Goal: Information Seeking & Learning: Learn about a topic

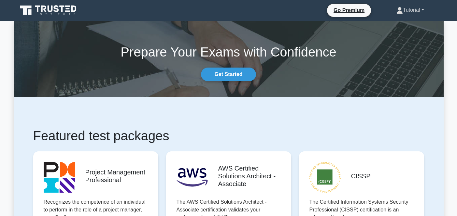
click at [402, 10] on link "Tutorial" at bounding box center [409, 10] width 59 height 13
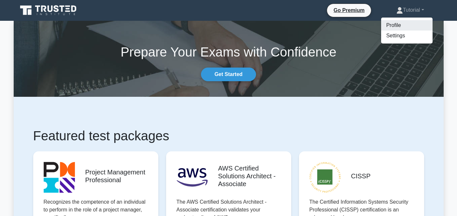
click at [390, 27] on link "Profile" at bounding box center [406, 25] width 51 height 10
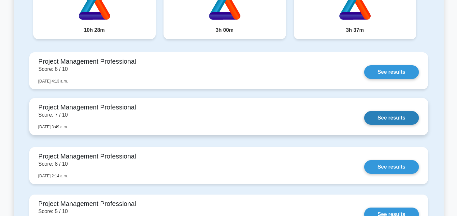
scroll to position [209, 0]
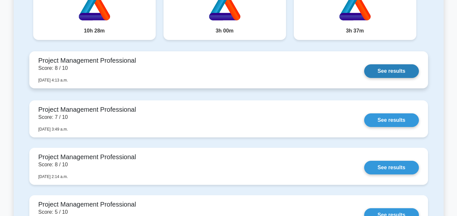
click at [387, 71] on link "See results" at bounding box center [391, 71] width 54 height 14
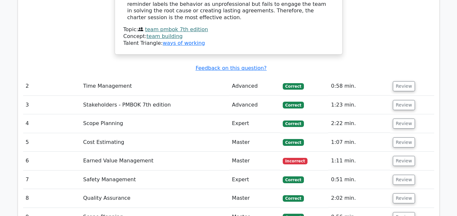
scroll to position [889, 0]
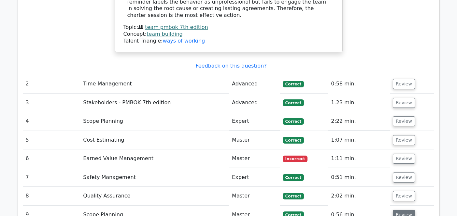
click at [399, 210] on button "Review" at bounding box center [403, 215] width 22 height 10
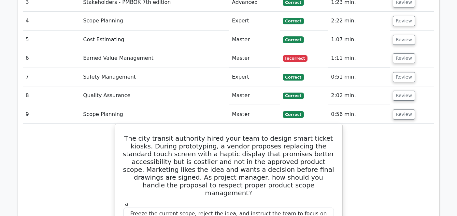
scroll to position [987, 0]
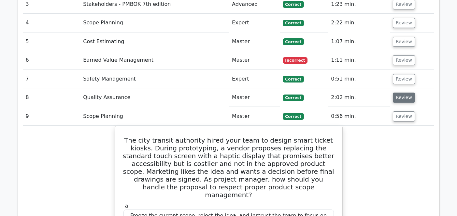
click at [402, 93] on button "Review" at bounding box center [403, 98] width 22 height 10
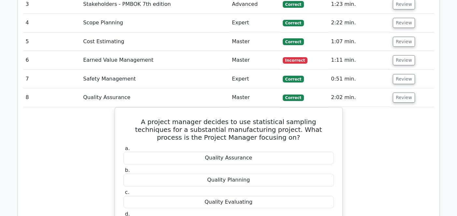
scroll to position [961, 0]
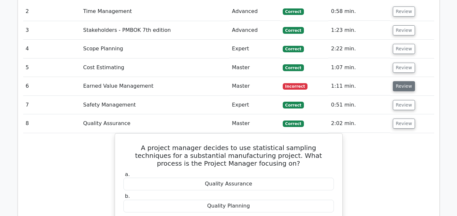
click at [406, 81] on button "Review" at bounding box center [403, 86] width 22 height 10
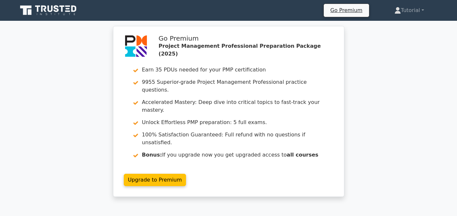
scroll to position [0, 0]
click at [63, 12] on icon at bounding box center [62, 9] width 5 height 7
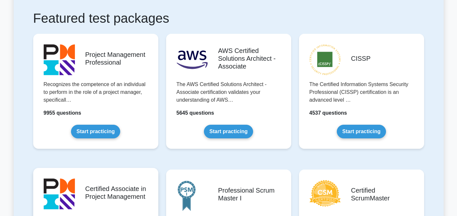
scroll to position [117, 0]
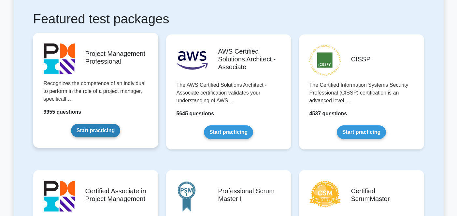
click at [92, 129] on link "Start practicing" at bounding box center [95, 131] width 49 height 14
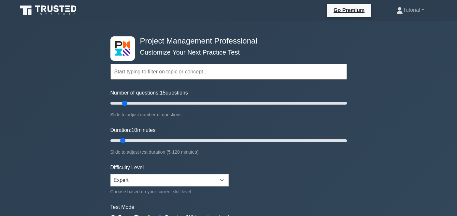
drag, startPoint x: 120, startPoint y: 103, endPoint x: 126, endPoint y: 101, distance: 5.8
type input "15"
click at [126, 101] on input "Number of questions: 15 questions" at bounding box center [228, 104] width 236 height 8
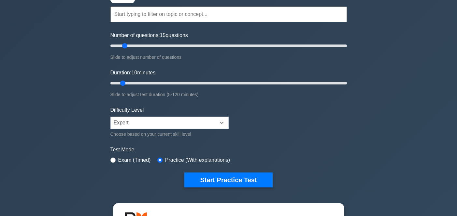
scroll to position [61, 0]
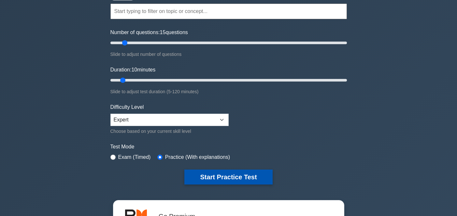
click at [225, 179] on button "Start Practice Test" at bounding box center [228, 177] width 88 height 15
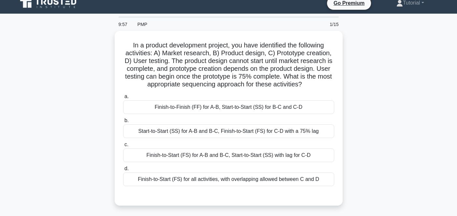
scroll to position [8, 0]
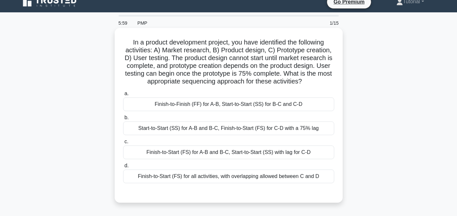
click at [250, 151] on div "Finish-to-Start (FS) for A-B and B-C, Start-to-Start (SS) with lag for C-D" at bounding box center [228, 153] width 211 height 14
click at [123, 144] on input "c. Finish-to-Start (FS) for A-B and B-C, Start-to-Start (SS) with lag for C-D" at bounding box center [123, 142] width 0 height 4
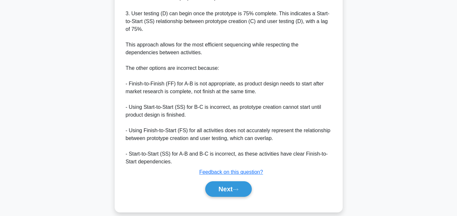
scroll to position [295, 0]
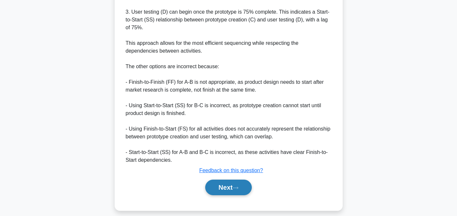
click at [226, 190] on button "Next" at bounding box center [228, 188] width 47 height 16
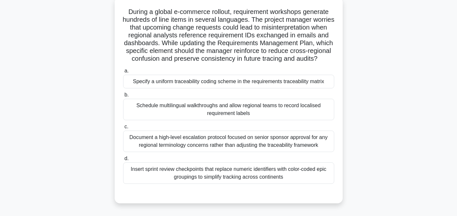
scroll to position [43, 0]
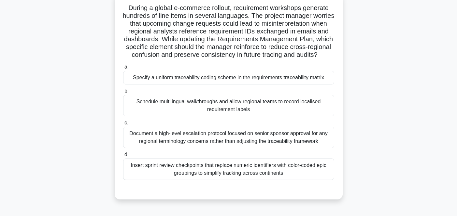
click at [290, 105] on div "Schedule multilingual walkthroughs and allow regional teams to record localised…" at bounding box center [228, 105] width 211 height 21
click at [123, 93] on input "b. Schedule multilingual walkthroughs and allow regional teams to record locali…" at bounding box center [123, 91] width 0 height 4
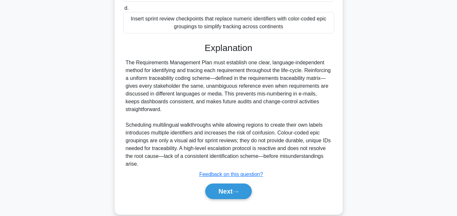
scroll to position [193, 0]
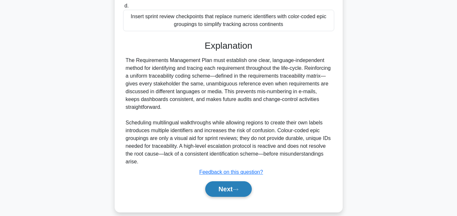
click at [222, 188] on button "Next" at bounding box center [228, 190] width 47 height 16
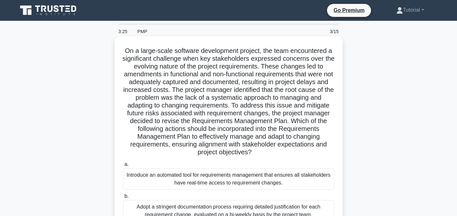
scroll to position [0, 0]
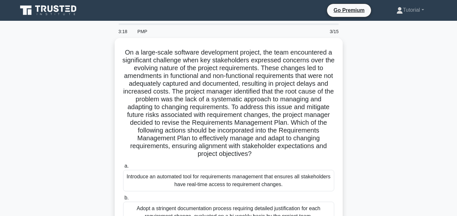
click at [66, 6] on icon at bounding box center [67, 6] width 5 height 1
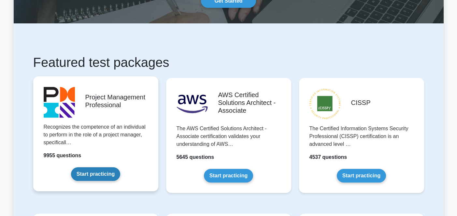
scroll to position [76, 0]
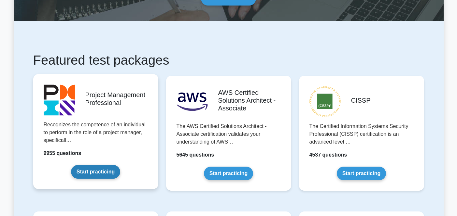
click at [92, 174] on link "Start practicing" at bounding box center [95, 172] width 49 height 14
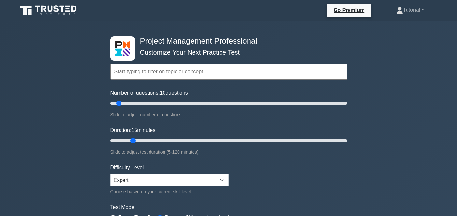
drag, startPoint x: 122, startPoint y: 139, endPoint x: 131, endPoint y: 139, distance: 8.8
type input "15"
click at [131, 139] on input "Duration: 15 minutes" at bounding box center [228, 141] width 236 height 8
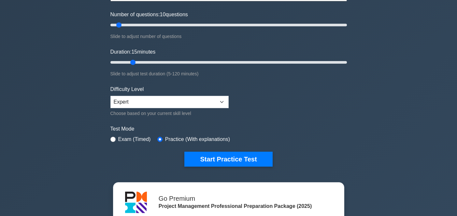
scroll to position [96, 0]
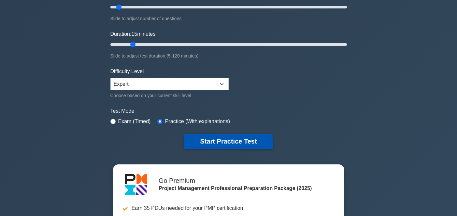
click at [221, 142] on button "Start Practice Test" at bounding box center [228, 141] width 88 height 15
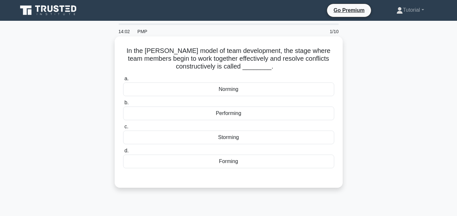
click at [294, 89] on div "Norming" at bounding box center [228, 90] width 211 height 14
click at [123, 81] on input "a. Norming" at bounding box center [123, 79] width 0 height 4
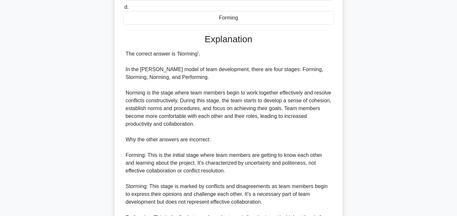
scroll to position [144, 0]
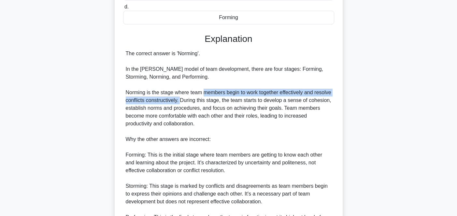
drag, startPoint x: 204, startPoint y: 93, endPoint x: 199, endPoint y: 101, distance: 9.1
click at [199, 101] on div "The correct answer is 'Norming'. In the Tuckman model of team development, ther…" at bounding box center [229, 143] width 206 height 187
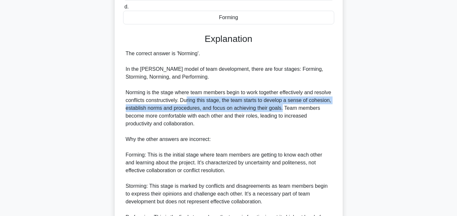
drag, startPoint x: 203, startPoint y: 101, endPoint x: 305, endPoint y: 103, distance: 102.2
click at [305, 103] on div "The correct answer is 'Norming'. In the Tuckman model of team development, ther…" at bounding box center [229, 143] width 206 height 187
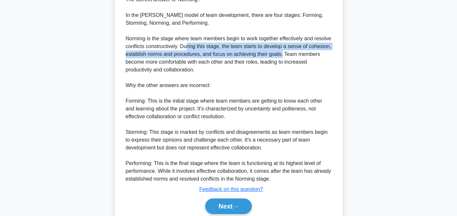
scroll to position [199, 0]
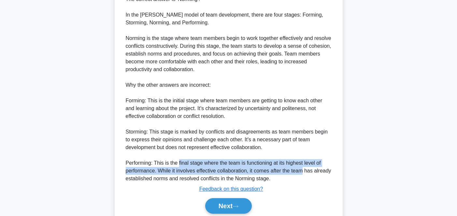
drag, startPoint x: 179, startPoint y: 162, endPoint x: 304, endPoint y: 172, distance: 125.4
click at [304, 172] on div "The correct answer is 'Norming'. In the Tuckman model of team development, ther…" at bounding box center [229, 88] width 206 height 187
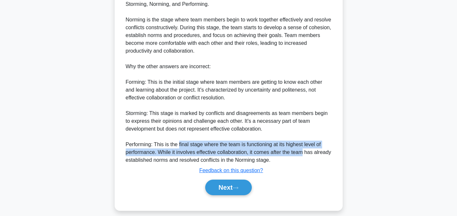
scroll to position [223, 0]
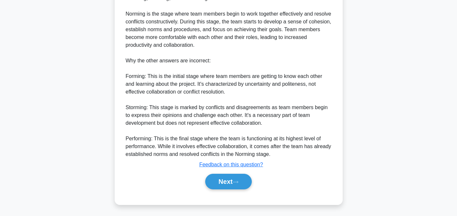
click at [204, 117] on div "The correct answer is 'Norming'. In the Tuckman model of team development, ther…" at bounding box center [229, 64] width 206 height 187
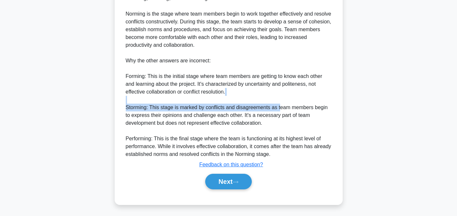
drag, startPoint x: 195, startPoint y: 103, endPoint x: 281, endPoint y: 106, distance: 86.3
click at [281, 106] on div "The correct answer is 'Norming'. In the Tuckman model of team development, ther…" at bounding box center [229, 64] width 206 height 187
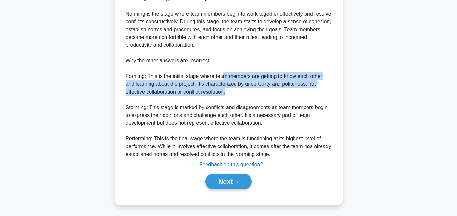
drag, startPoint x: 222, startPoint y: 78, endPoint x: 244, endPoint y: 93, distance: 26.9
click at [244, 93] on div "The correct answer is 'Norming'. In the Tuckman model of team development, ther…" at bounding box center [229, 64] width 206 height 187
click at [227, 180] on button "Next" at bounding box center [228, 182] width 47 height 16
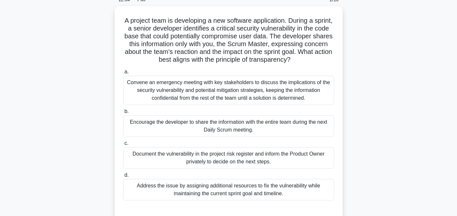
scroll to position [33, 0]
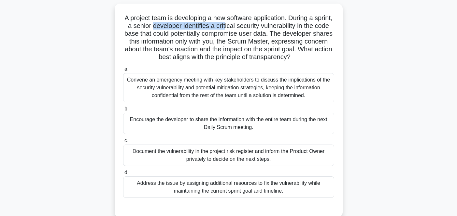
drag, startPoint x: 153, startPoint y: 25, endPoint x: 224, endPoint y: 24, distance: 71.3
click at [224, 24] on h5 "A project team is developing a new software application. During a sprint, a sen…" at bounding box center [228, 38] width 212 height 48
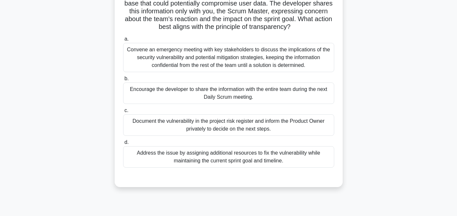
scroll to position [66, 0]
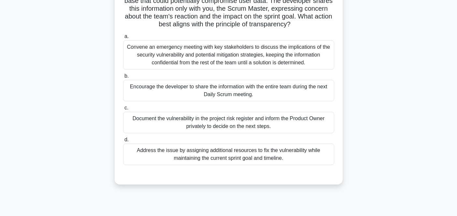
click at [259, 92] on div "Encourage the developer to share the information with the entire team during th…" at bounding box center [228, 90] width 211 height 21
click at [123, 78] on input "b. Encourage the developer to share the information with the entire team during…" at bounding box center [123, 76] width 0 height 4
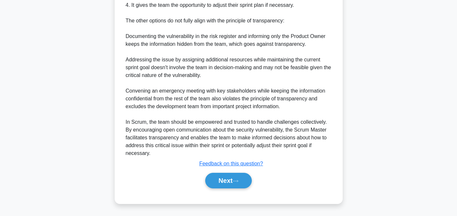
scroll to position [349, 0]
click at [219, 182] on button "Next" at bounding box center [228, 181] width 47 height 16
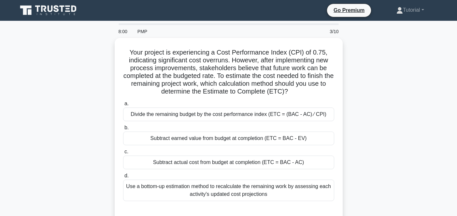
scroll to position [0, 0]
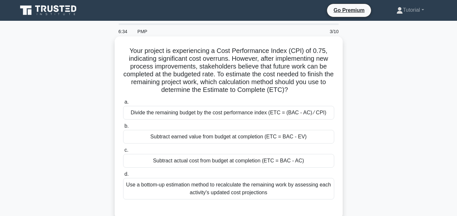
click at [299, 113] on div "Divide the remaining budget by the cost performance index (ETC = (BAC - AC) ⁄ C…" at bounding box center [228, 113] width 211 height 14
click at [123, 104] on input "a. Divide the remaining budget by the cost performance index (ETC = (BAC - AC) …" at bounding box center [123, 102] width 0 height 4
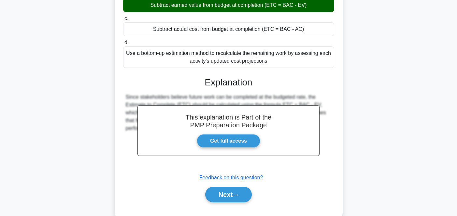
scroll to position [146, 0]
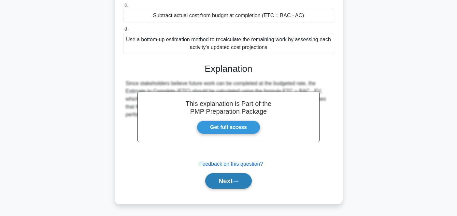
click at [222, 179] on button "Next" at bounding box center [228, 181] width 47 height 16
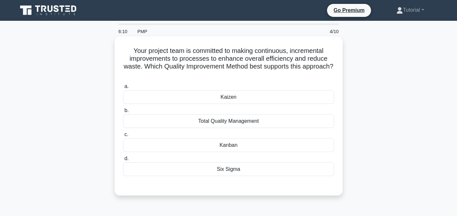
scroll to position [0, 0]
click at [227, 98] on div "Kaizen" at bounding box center [228, 97] width 211 height 14
click at [123, 89] on input "a. Kaizen" at bounding box center [123, 87] width 0 height 4
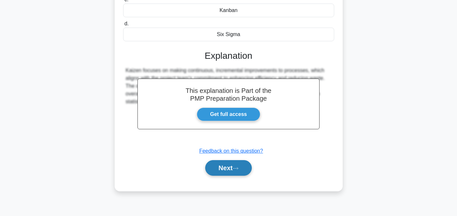
scroll to position [135, 0]
click at [217, 168] on button "Next" at bounding box center [228, 168] width 47 height 16
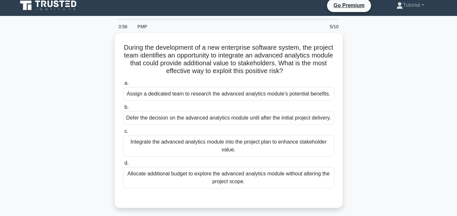
scroll to position [12, 0]
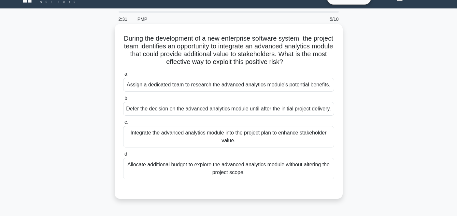
click at [202, 113] on div "Defer the decision on the advanced analytics module until after the initial pro…" at bounding box center [228, 109] width 211 height 14
click at [123, 101] on input "b. Defer the decision on the advanced analytics module until after the initial …" at bounding box center [123, 98] width 0 height 4
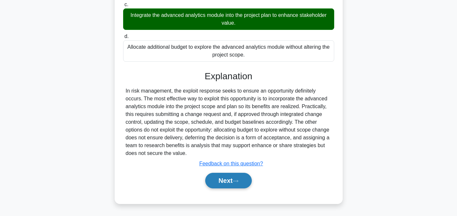
scroll to position [139, 0]
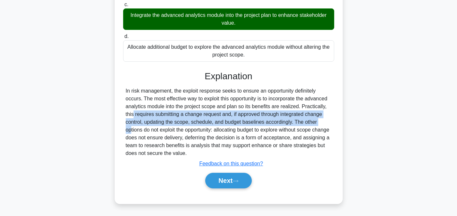
drag, startPoint x: 301, startPoint y: 107, endPoint x: 285, endPoint y: 120, distance: 21.0
click at [285, 120] on div "In risk management, the exploit response seeks to ensure an opportunity definit…" at bounding box center [229, 122] width 206 height 70
click at [222, 181] on button "Next" at bounding box center [228, 181] width 47 height 16
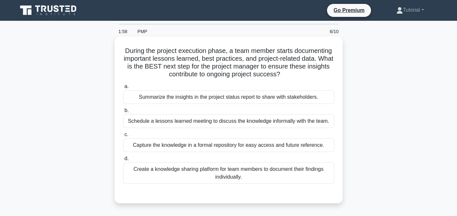
scroll to position [0, 0]
drag, startPoint x: 310, startPoint y: 65, endPoint x: 312, endPoint y: 75, distance: 10.0
click at [312, 75] on h5 "During the project execution phase, a team member starts documenting important …" at bounding box center [228, 63] width 212 height 32
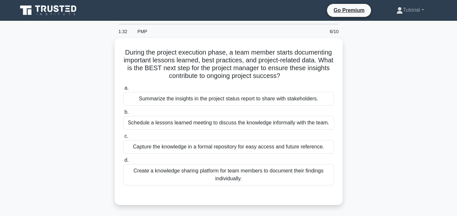
click at [363, 78] on div "During the project execution phase, a team member starts documenting important …" at bounding box center [229, 125] width 430 height 175
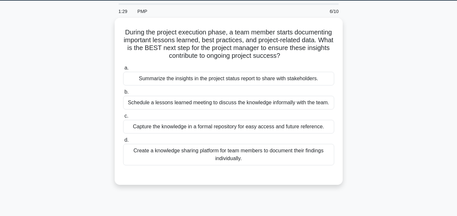
scroll to position [17, 0]
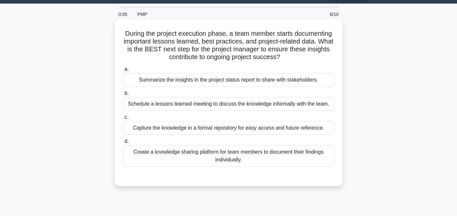
click at [309, 104] on div "Schedule a lessons learned meeting to discuss the knowledge informally with the…" at bounding box center [228, 104] width 211 height 14
click at [123, 96] on input "b. Schedule a lessons learned meeting to discuss the knowledge informally with …" at bounding box center [123, 93] width 0 height 4
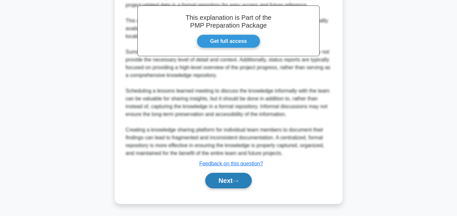
scroll to position [217, 0]
click at [218, 180] on button "Next" at bounding box center [228, 181] width 47 height 16
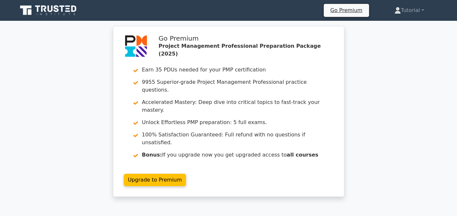
click at [62, 9] on icon at bounding box center [62, 9] width 5 height 7
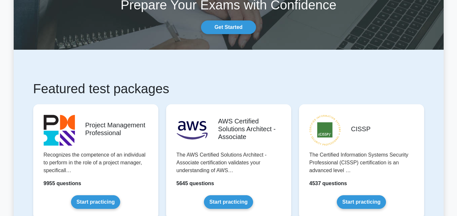
scroll to position [52, 0]
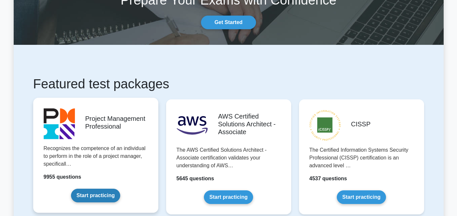
click at [95, 199] on link "Start practicing" at bounding box center [95, 196] width 49 height 14
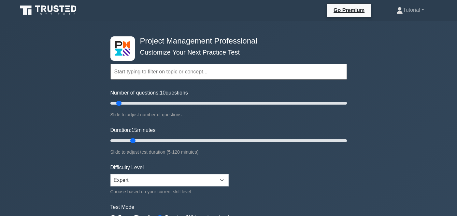
drag, startPoint x: 124, startPoint y: 141, endPoint x: 133, endPoint y: 137, distance: 10.1
type input "15"
click at [133, 137] on input "Duration: 15 minutes" at bounding box center [228, 141] width 236 height 8
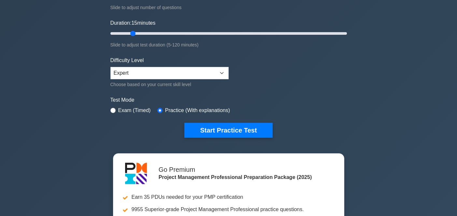
scroll to position [113, 0]
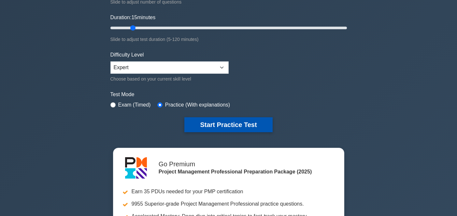
click at [244, 125] on button "Start Practice Test" at bounding box center [228, 124] width 88 height 15
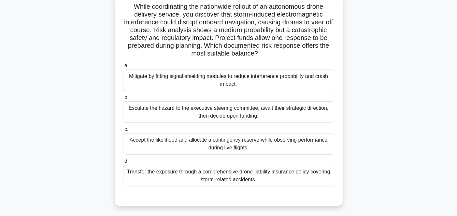
scroll to position [38, 0]
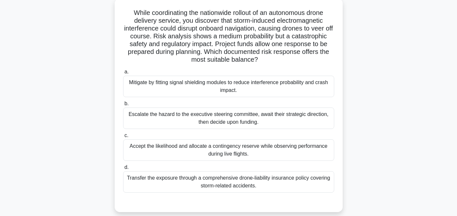
click at [276, 86] on div "Mitigate by fitting signal shielding modules to reduce interference probability…" at bounding box center [228, 86] width 211 height 21
click at [123, 74] on input "a. Mitigate by fitting signal shielding modules to reduce interference probabil…" at bounding box center [123, 72] width 0 height 4
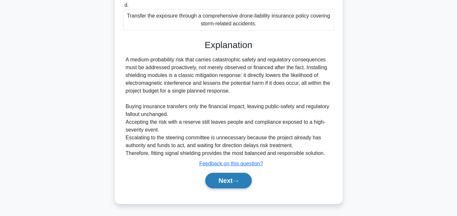
click at [218, 178] on button "Next" at bounding box center [228, 181] width 47 height 16
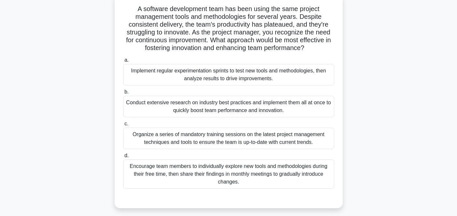
scroll to position [34, 0]
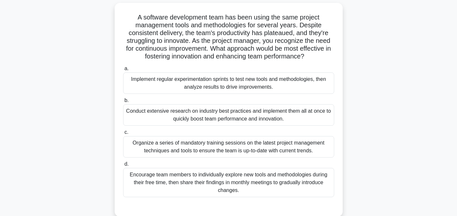
click at [299, 80] on div "Implement regular experimentation sprints to test new tools and methodologies, …" at bounding box center [228, 83] width 211 height 21
click at [123, 71] on input "a. Implement regular experimentation sprints to test new tools and methodologie…" at bounding box center [123, 69] width 0 height 4
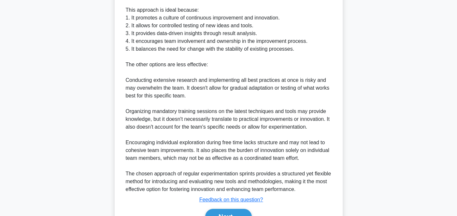
scroll to position [286, 0]
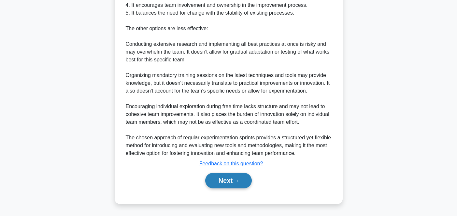
click at [216, 179] on button "Next" at bounding box center [228, 181] width 47 height 16
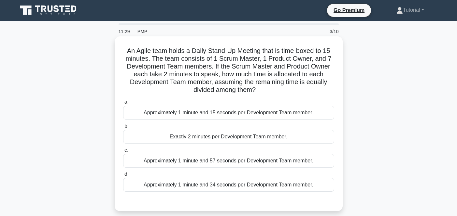
scroll to position [0, 0]
click at [287, 160] on div "Approximately 1 minute and 57 seconds per Development Team member." at bounding box center [228, 161] width 211 height 14
click at [123, 153] on input "c. Approximately 1 minute and 57 seconds per Development Team member." at bounding box center [123, 150] width 0 height 4
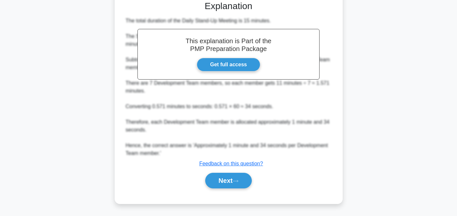
scroll to position [201, 0]
click at [223, 181] on button "Next" at bounding box center [228, 181] width 47 height 16
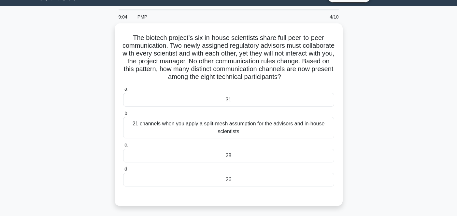
scroll to position [19, 0]
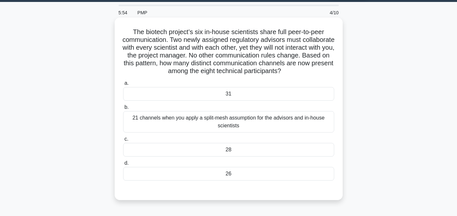
click at [232, 151] on div "28" at bounding box center [228, 150] width 211 height 14
click at [123, 142] on input "c. 28" at bounding box center [123, 139] width 0 height 4
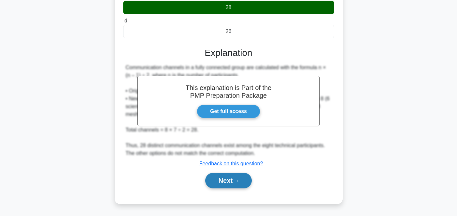
scroll to position [161, 0]
click at [224, 180] on button "Next" at bounding box center [228, 181] width 47 height 16
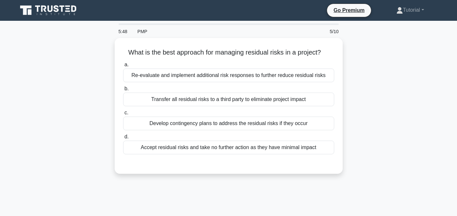
scroll to position [0, 0]
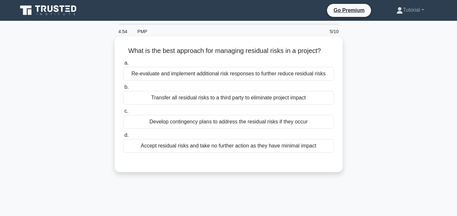
click at [287, 121] on div "Develop contingency plans to address the residual risks if they occur" at bounding box center [228, 122] width 211 height 14
click at [123, 114] on input "c. Develop contingency plans to address the residual risks if they occur" at bounding box center [123, 111] width 0 height 4
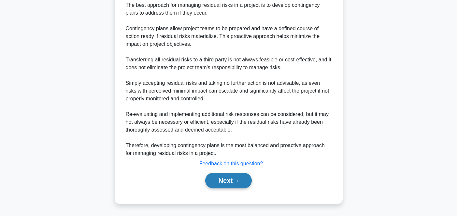
click at [222, 185] on button "Next" at bounding box center [228, 181] width 47 height 16
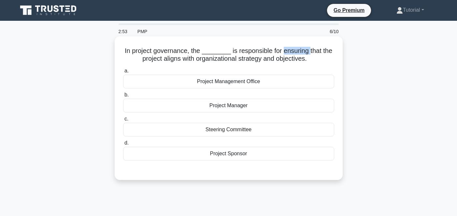
drag, startPoint x: 284, startPoint y: 51, endPoint x: 309, endPoint y: 52, distance: 25.7
click at [309, 52] on h5 "In project governance, the ________ is responsible for ensuring that the projec…" at bounding box center [228, 55] width 212 height 16
click at [281, 131] on div "Steering Committee" at bounding box center [228, 130] width 211 height 14
click at [123, 121] on input "c. Steering Committee" at bounding box center [123, 119] width 0 height 4
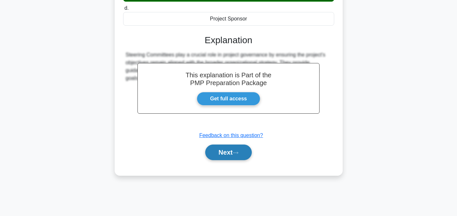
scroll to position [135, 0]
click at [213, 152] on button "Next" at bounding box center [228, 153] width 47 height 16
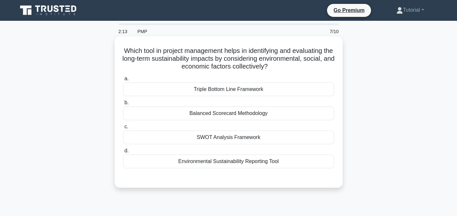
scroll to position [0, 0]
click at [275, 90] on div "Triple Bottom Line Framework" at bounding box center [228, 90] width 211 height 14
click at [123, 81] on input "a. Triple Bottom Line Framework" at bounding box center [123, 79] width 0 height 4
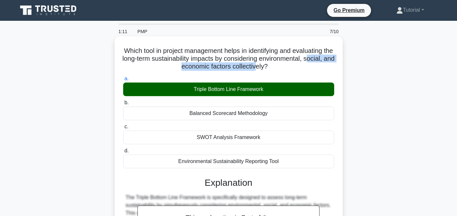
drag, startPoint x: 305, startPoint y: 57, endPoint x: 253, endPoint y: 64, distance: 52.6
click at [253, 64] on h5 "Which tool in project management helps in identifying and evaluating the long-t…" at bounding box center [228, 59] width 212 height 24
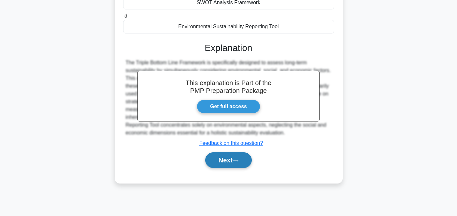
scroll to position [135, 0]
click at [223, 158] on button "Next" at bounding box center [228, 161] width 47 height 16
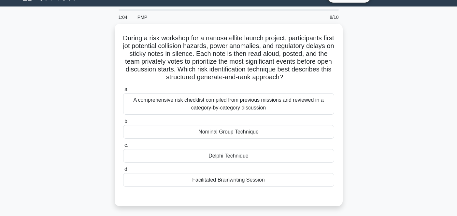
scroll to position [21, 0]
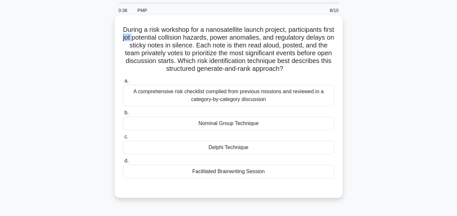
drag, startPoint x: 143, startPoint y: 38, endPoint x: 153, endPoint y: 37, distance: 9.5
click at [153, 37] on h5 "During a risk workshop for a nanosatellite launch project, participants first j…" at bounding box center [228, 50] width 212 height 48
drag, startPoint x: 275, startPoint y: 44, endPoint x: 293, endPoint y: 45, distance: 18.3
click at [293, 45] on h5 "During a risk workshop for a nanosatellite launch project, participants first j…" at bounding box center [228, 50] width 212 height 48
drag, startPoint x: 152, startPoint y: 53, endPoint x: 251, endPoint y: 53, distance: 98.6
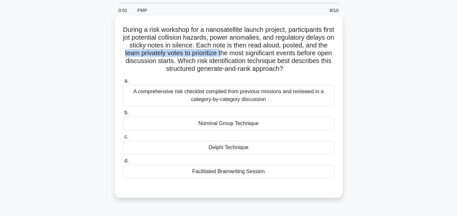
click at [251, 53] on h5 "During a risk workshop for a nanosatellite launch project, participants first j…" at bounding box center [228, 50] width 212 height 48
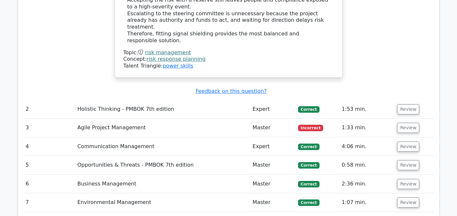
scroll to position [860, 0]
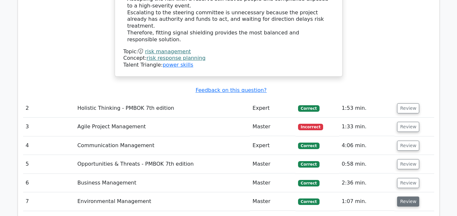
click at [410, 197] on button "Review" at bounding box center [408, 202] width 22 height 10
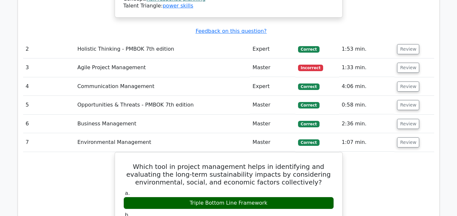
scroll to position [910, 0]
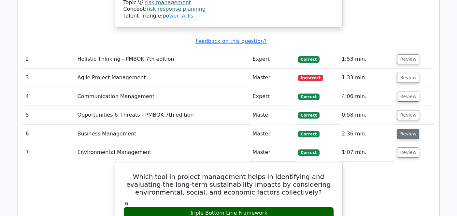
click at [408, 129] on button "Review" at bounding box center [408, 134] width 22 height 10
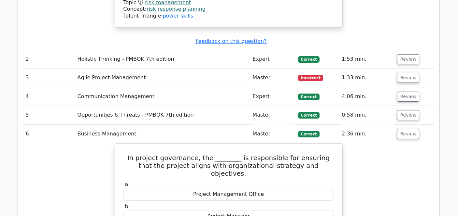
scroll to position [895, 0]
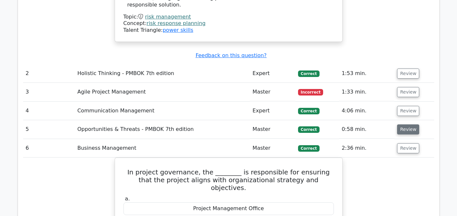
click at [404, 125] on button "Review" at bounding box center [408, 130] width 22 height 10
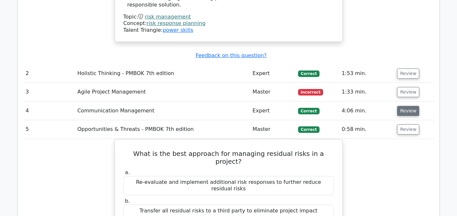
click at [409, 106] on button "Review" at bounding box center [408, 111] width 22 height 10
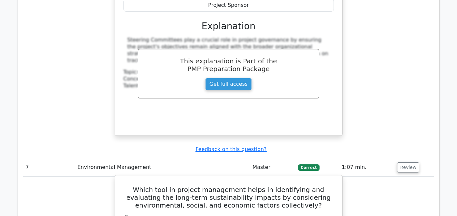
scroll to position [1842, 0]
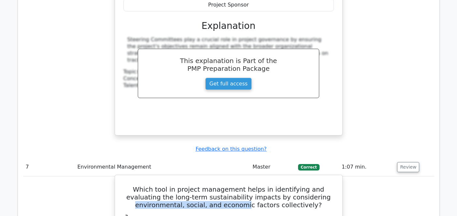
drag, startPoint x: 267, startPoint y: 81, endPoint x: 218, endPoint y: 89, distance: 49.8
click at [218, 186] on h5 "Which tool in project management helps in identifying and evaluating the long-t…" at bounding box center [229, 197] width 212 height 23
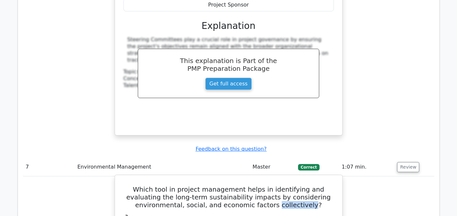
drag, startPoint x: 243, startPoint y: 91, endPoint x: 276, endPoint y: 91, distance: 32.9
click at [276, 186] on h5 "Which tool in project management helps in identifying and evaluating the long-t…" at bounding box center [229, 197] width 212 height 23
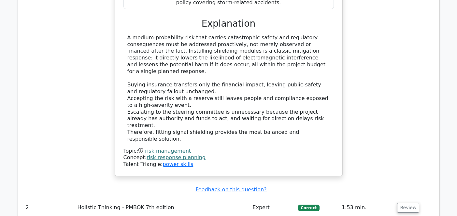
scroll to position [761, 0]
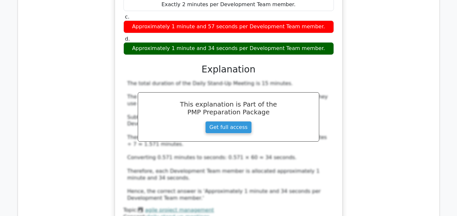
scroll to position [1097, 0]
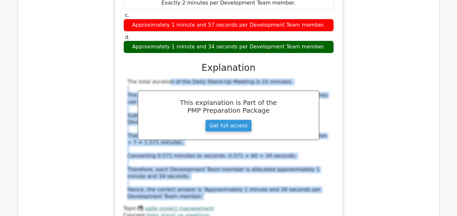
drag, startPoint x: 127, startPoint y: 15, endPoint x: 209, endPoint y: 130, distance: 141.4
click at [209, 130] on div "The total duration of the Daily Stand-Up Meeting is 15 minutes. The Scrum Maste…" at bounding box center [228, 140] width 210 height 122
copy div "The total duration of the Daily Stand-Up Meeting is 15 minutes. The Scrum Maste…"
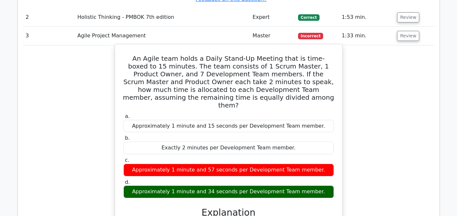
scroll to position [951, 0]
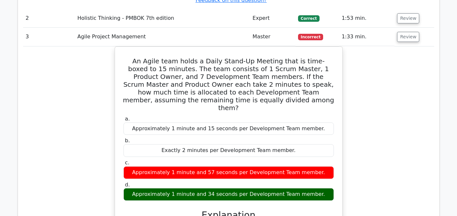
drag, startPoint x: 147, startPoint y: 76, endPoint x: 380, endPoint y: 169, distance: 250.6
click at [380, 169] on div "An Agile team holds a Daily Stand-Up Meeting that is time-boxed to 15 minutes. …" at bounding box center [228, 218] width 411 height 343
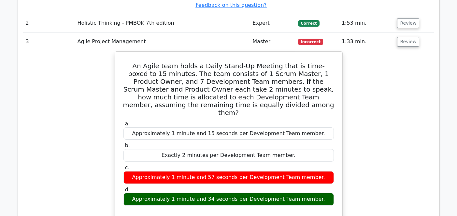
scroll to position [944, 0]
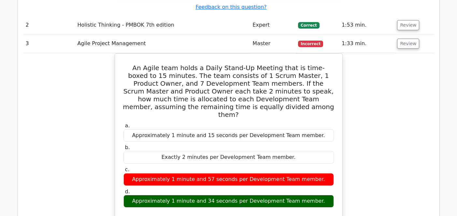
drag, startPoint x: 388, startPoint y: 215, endPoint x: 387, endPoint y: 170, distance: 44.9
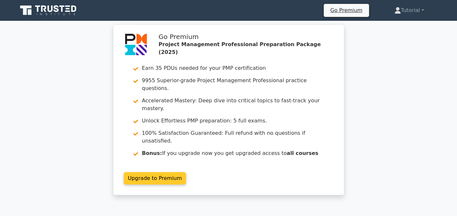
scroll to position [0, 0]
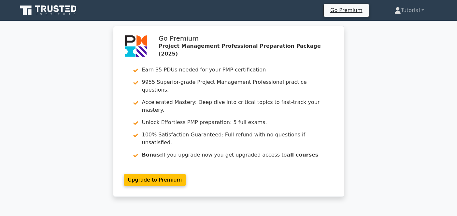
click at [51, 11] on icon at bounding box center [50, 9] width 5 height 7
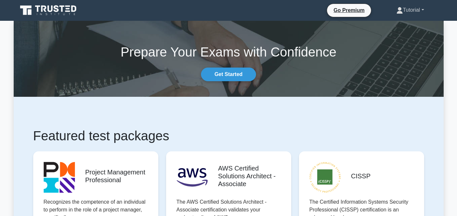
click at [404, 10] on link "Tutorial" at bounding box center [409, 10] width 59 height 13
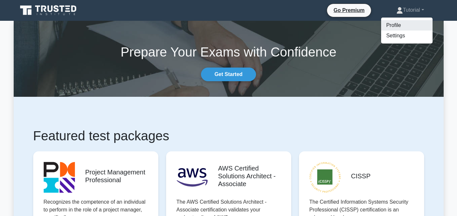
click at [393, 25] on link "Profile" at bounding box center [406, 25] width 51 height 10
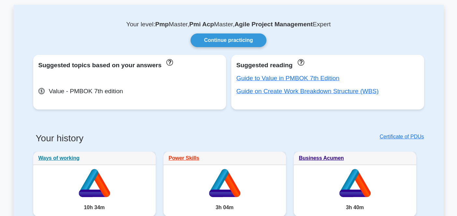
scroll to position [24, 0]
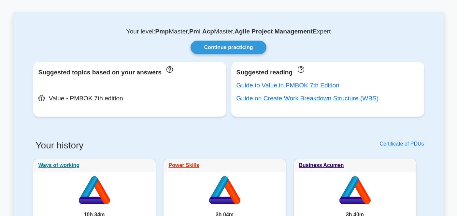
drag, startPoint x: 150, startPoint y: 31, endPoint x: 184, endPoint y: 31, distance: 33.9
click at [184, 31] on p "Your level: Pmp Master, Pmi Acp Master, Agile Project Management Expert" at bounding box center [228, 32] width 398 height 8
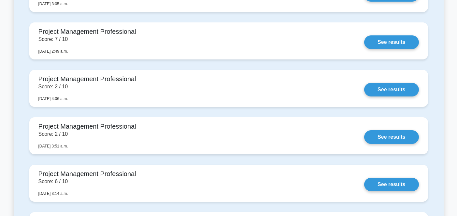
scroll to position [1370, 0]
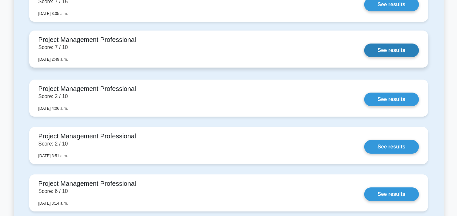
click at [377, 49] on link "See results" at bounding box center [391, 51] width 54 height 14
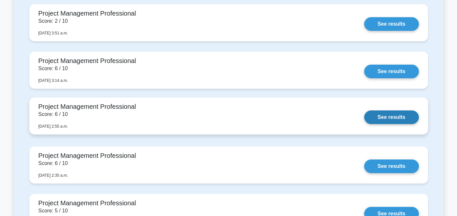
scroll to position [1495, 0]
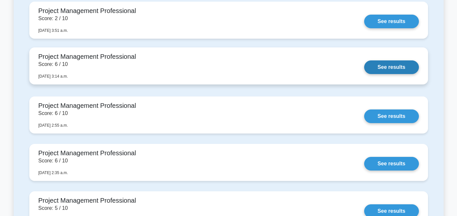
click at [379, 63] on link "See results" at bounding box center [391, 68] width 54 height 14
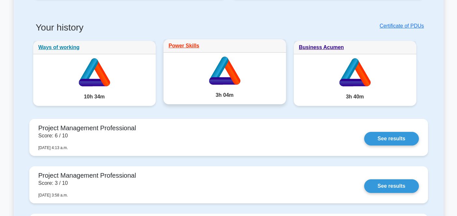
scroll to position [147, 0]
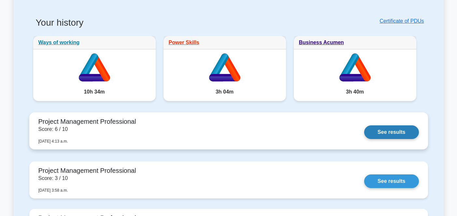
click at [384, 138] on link "See results" at bounding box center [391, 133] width 54 height 14
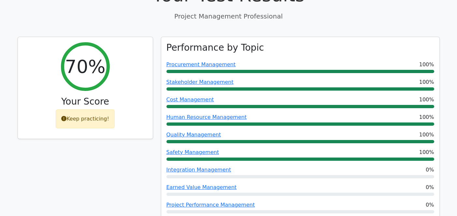
scroll to position [219, 0]
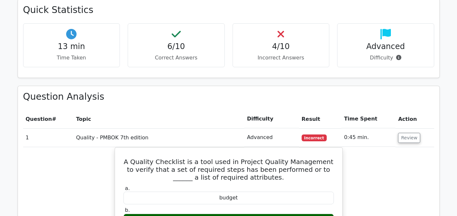
scroll to position [506, 0]
